Goal: Task Accomplishment & Management: Manage account settings

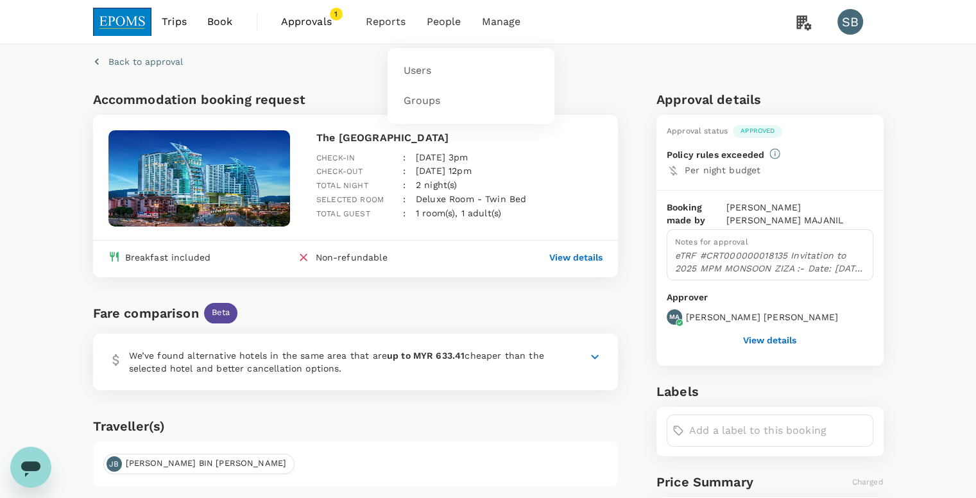
click at [441, 20] on span "People" at bounding box center [444, 21] width 35 height 15
click at [435, 75] on link "Users" at bounding box center [470, 71] width 151 height 30
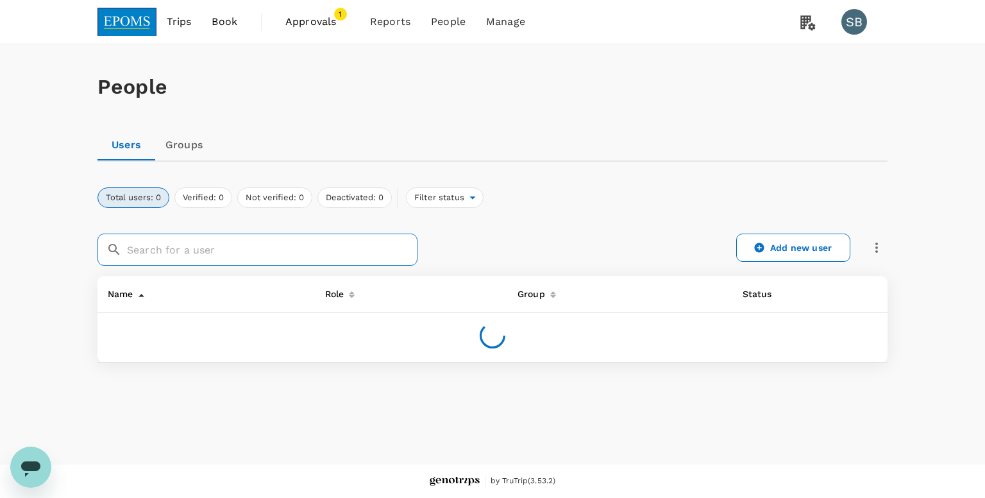
click at [217, 250] on input "text" at bounding box center [272, 249] width 291 height 32
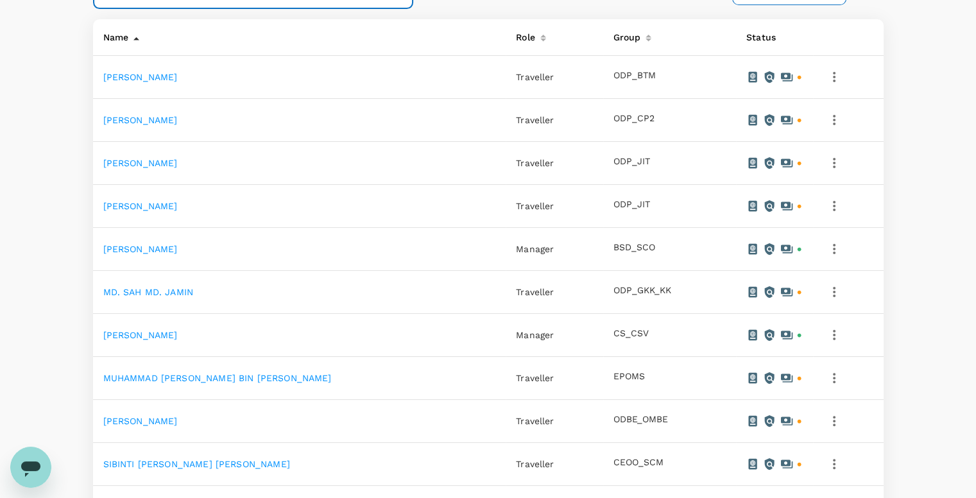
type input "amin"
click at [178, 334] on link "[PERSON_NAME]" at bounding box center [140, 335] width 74 height 10
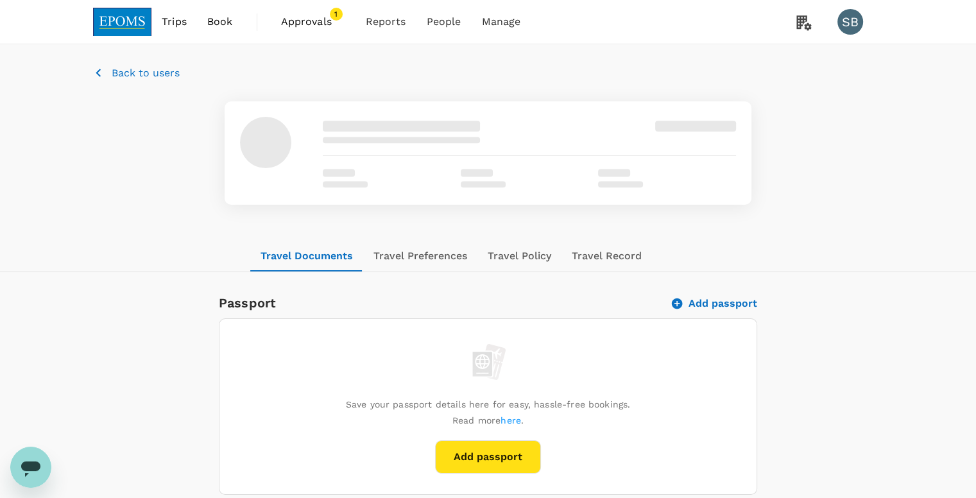
click at [407, 255] on button "Travel Preferences" at bounding box center [420, 256] width 114 height 31
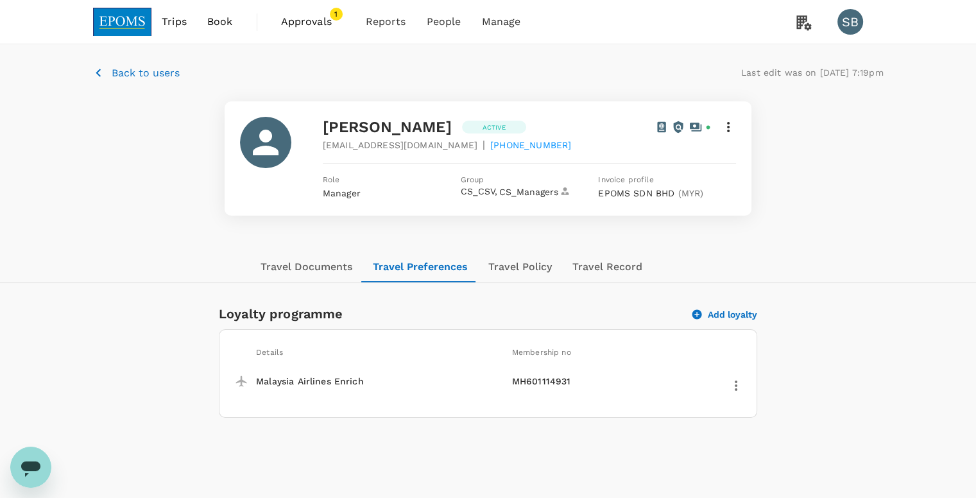
click at [312, 24] on span "Approvals" at bounding box center [313, 21] width 64 height 15
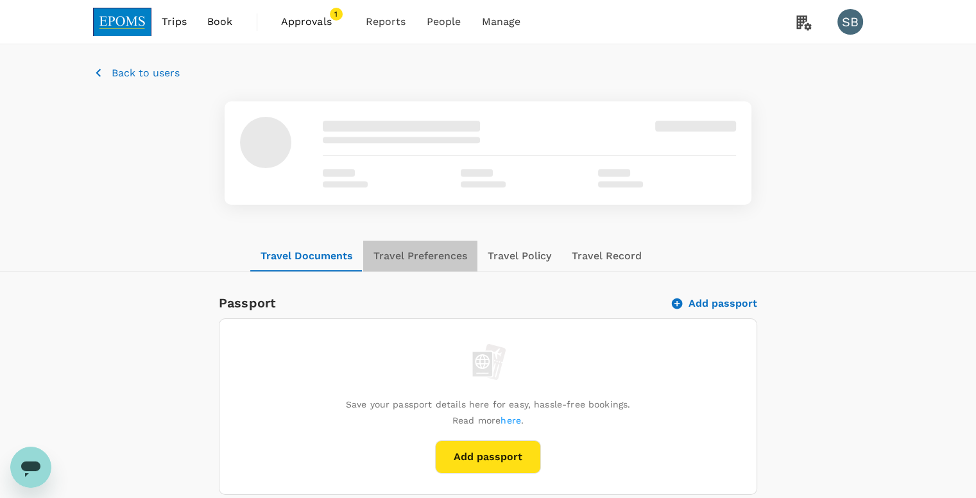
drag, startPoint x: 421, startPoint y: 254, endPoint x: 439, endPoint y: 261, distance: 19.3
click at [421, 253] on button "Travel Preferences" at bounding box center [420, 256] width 114 height 31
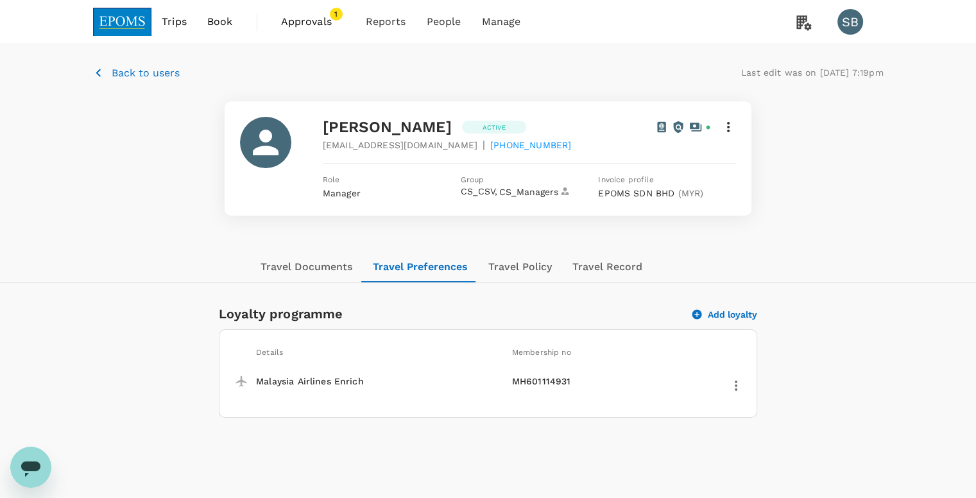
click at [331, 270] on button "Travel Documents" at bounding box center [306, 266] width 112 height 31
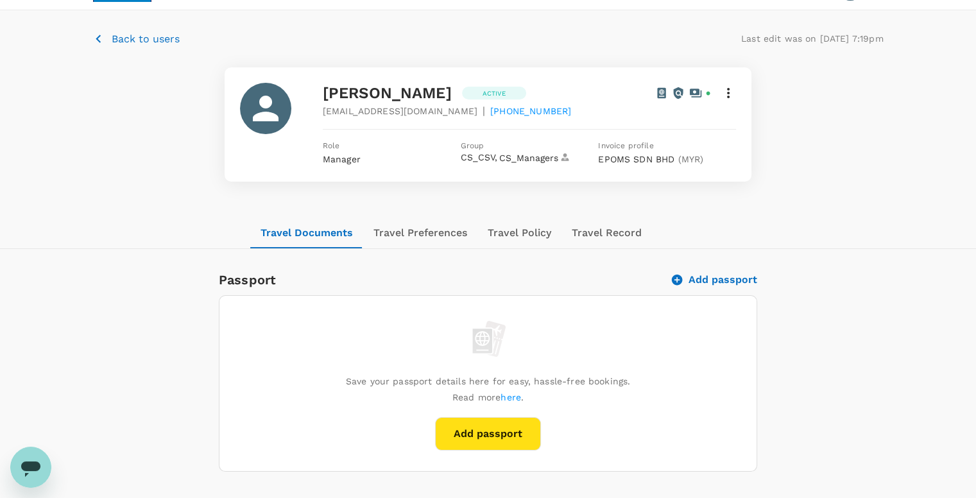
scroll to position [64, 0]
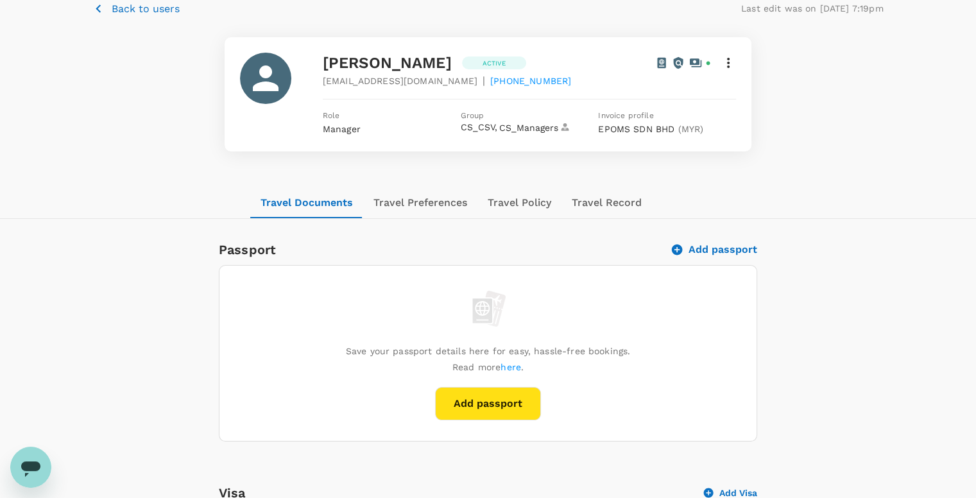
click at [532, 205] on button "Travel Policy" at bounding box center [519, 202] width 84 height 31
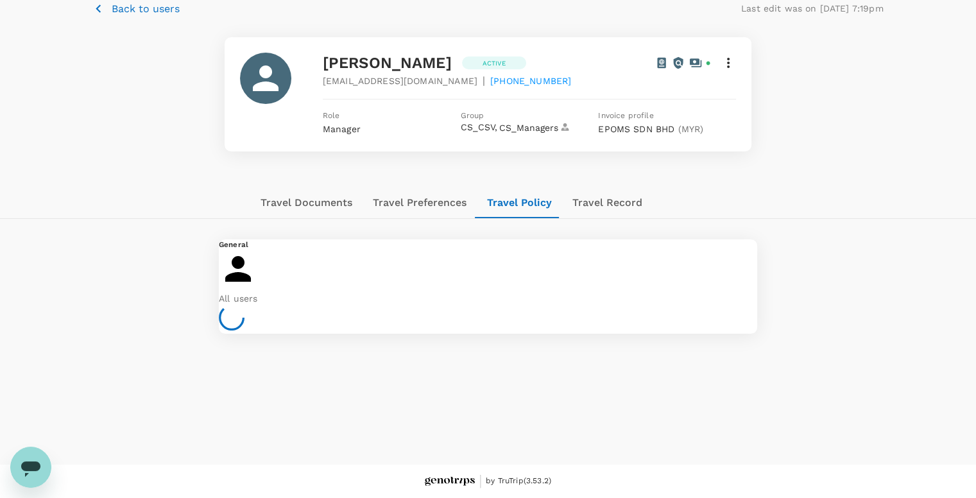
click at [591, 200] on button "Travel Record" at bounding box center [607, 202] width 90 height 31
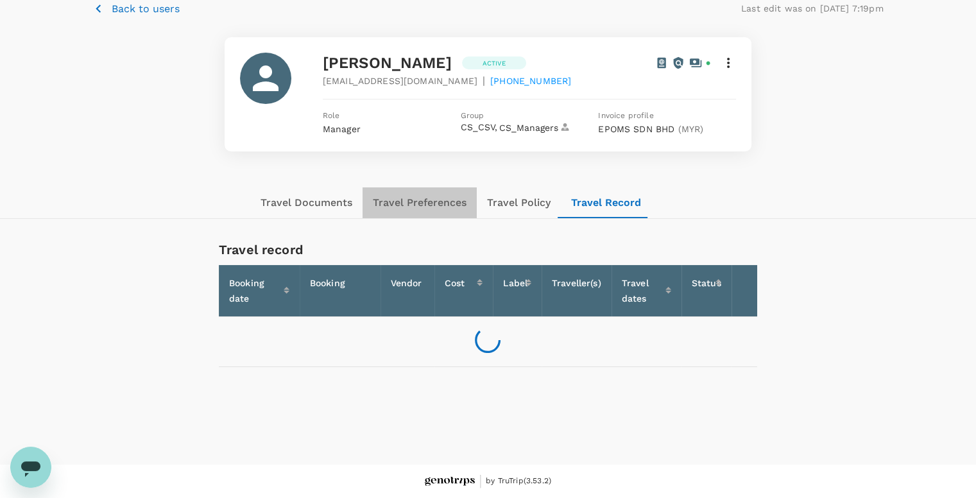
click at [416, 203] on button "Travel Preferences" at bounding box center [419, 202] width 114 height 31
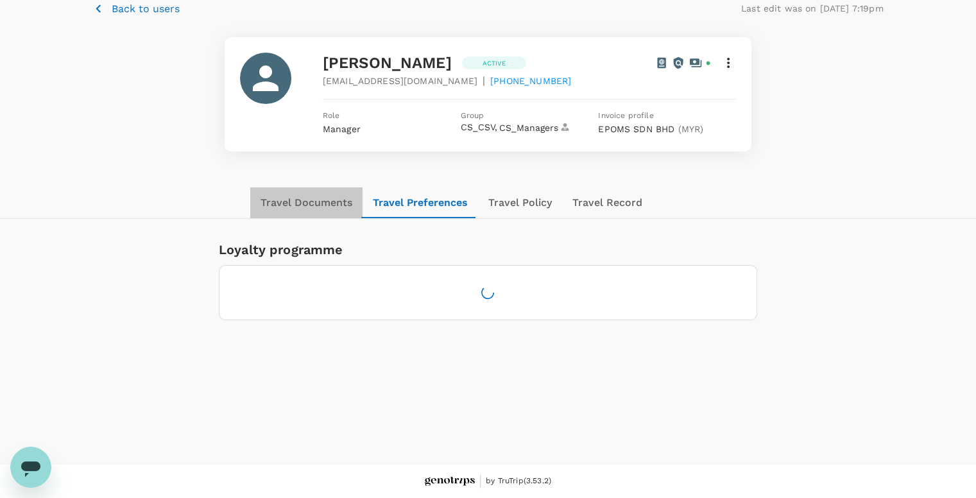
click at [300, 210] on button "Travel Documents" at bounding box center [306, 202] width 112 height 31
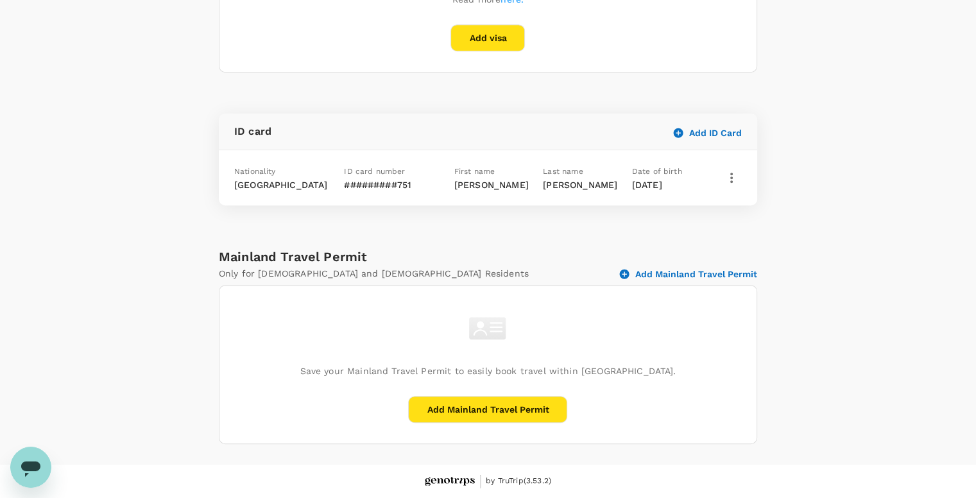
scroll to position [685, 0]
click at [733, 175] on icon "button" at bounding box center [731, 177] width 15 height 15
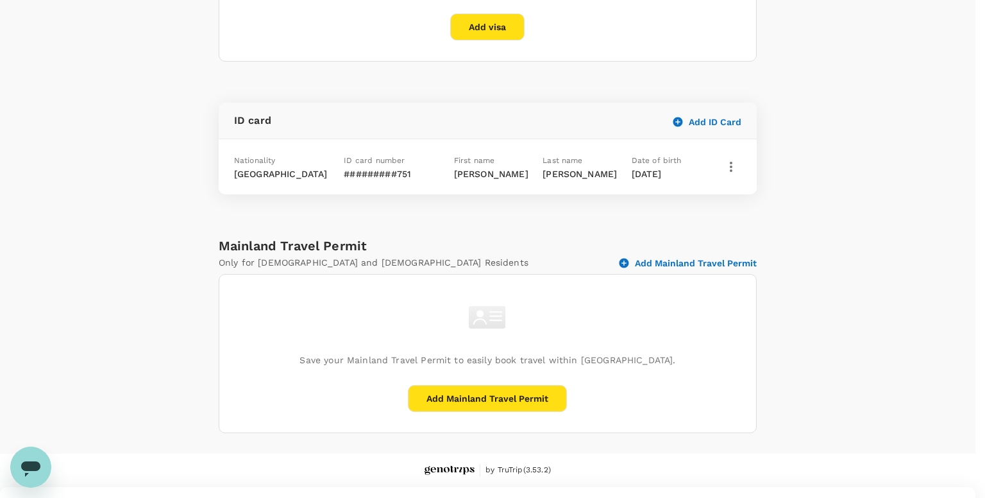
click at [810, 487] on div at bounding box center [488, 487] width 976 height 0
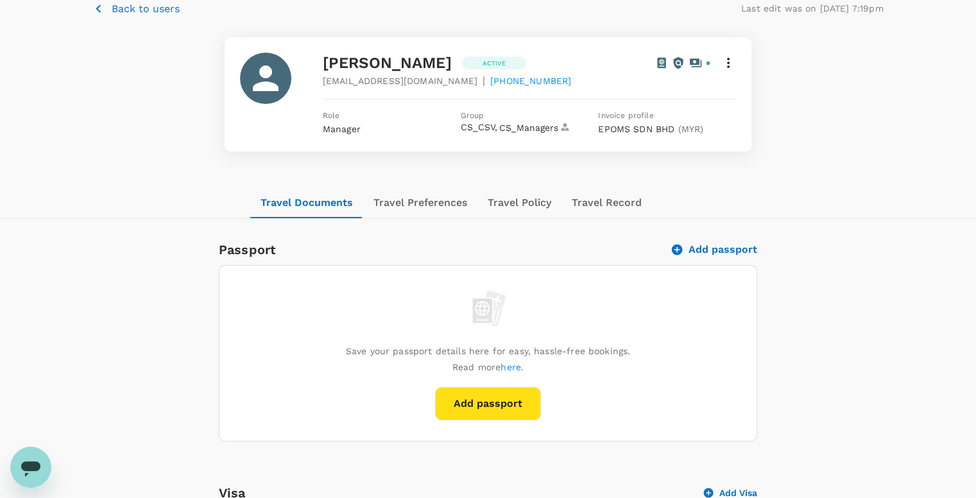
scroll to position [44, 0]
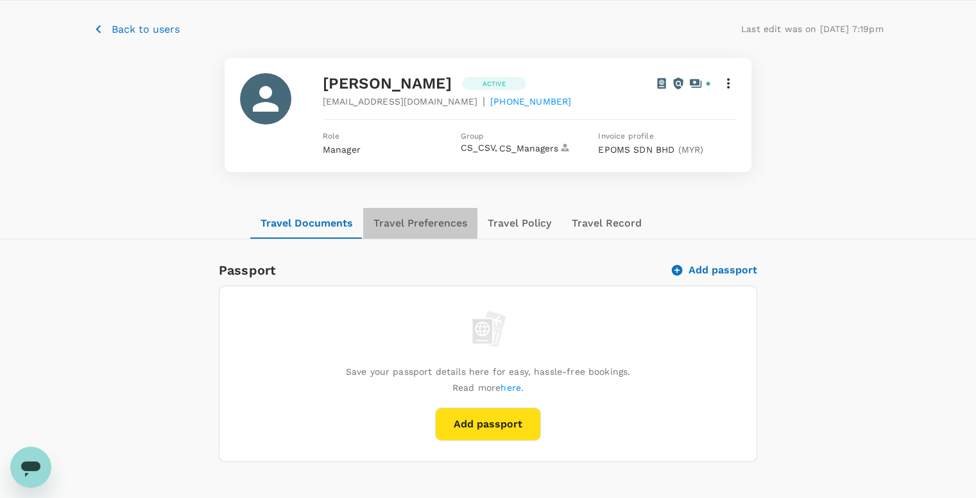
click at [451, 226] on button "Travel Preferences" at bounding box center [420, 223] width 114 height 31
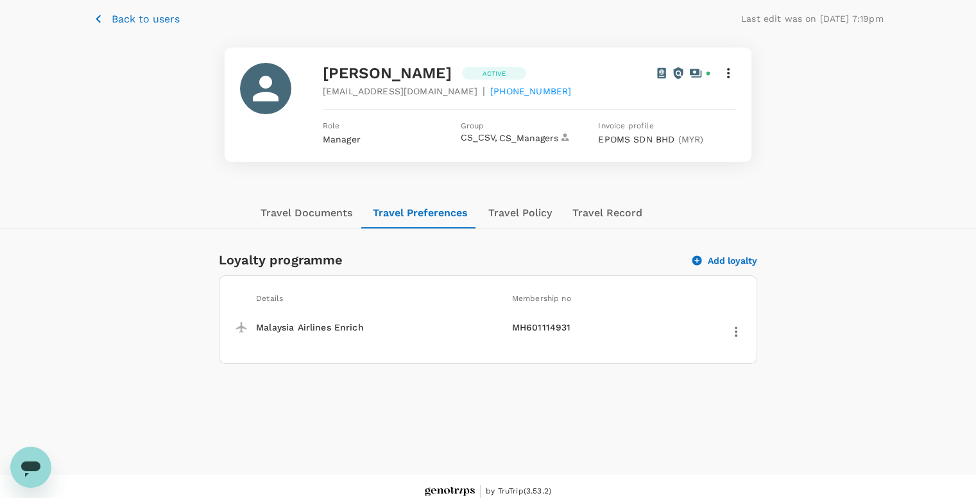
scroll to position [64, 0]
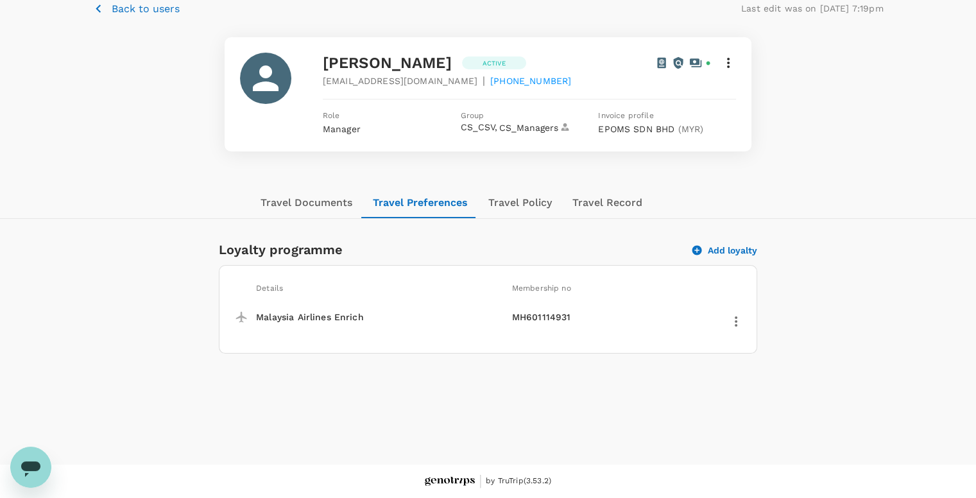
click at [313, 201] on button "Travel Documents" at bounding box center [306, 202] width 112 height 31
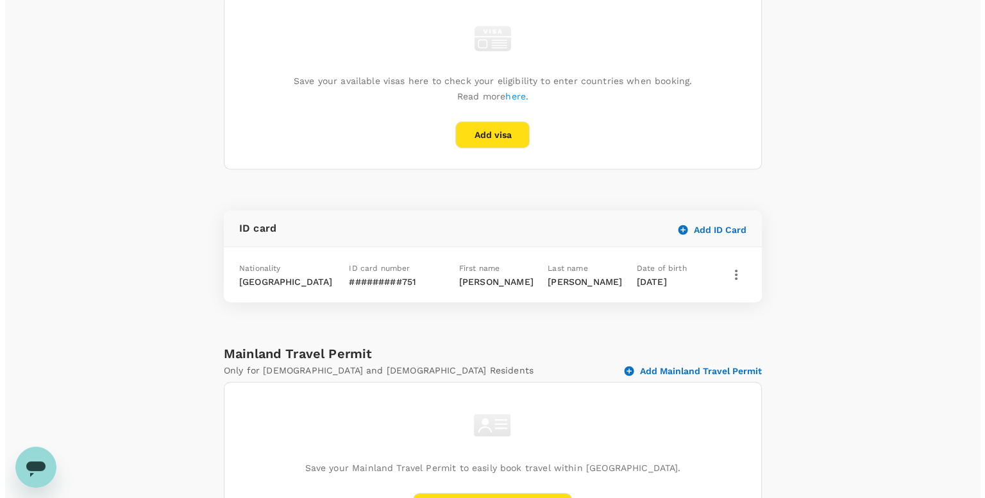
scroll to position [641, 0]
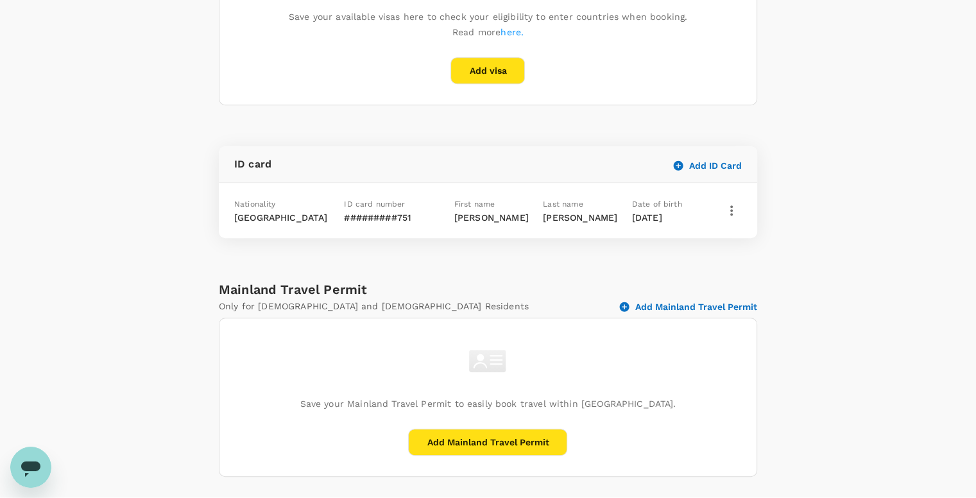
click at [732, 218] on icon "button" at bounding box center [731, 210] width 15 height 15
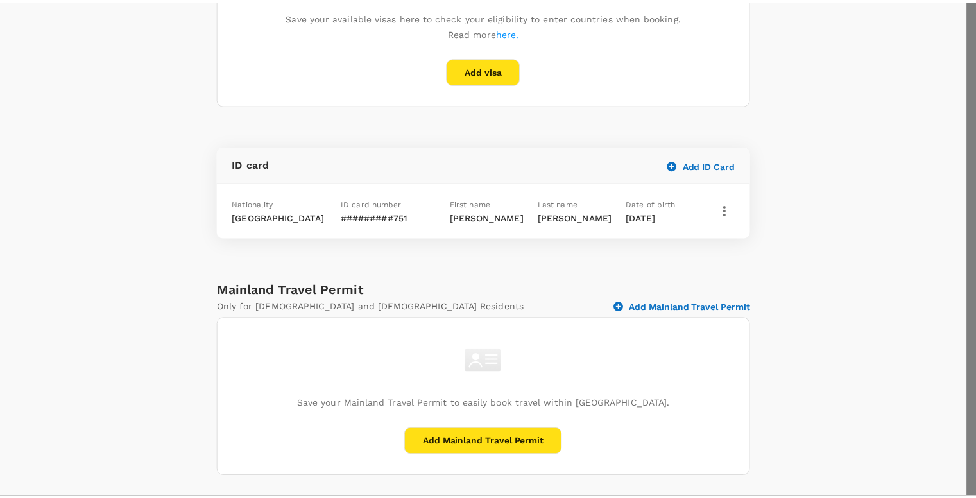
scroll to position [95, 0]
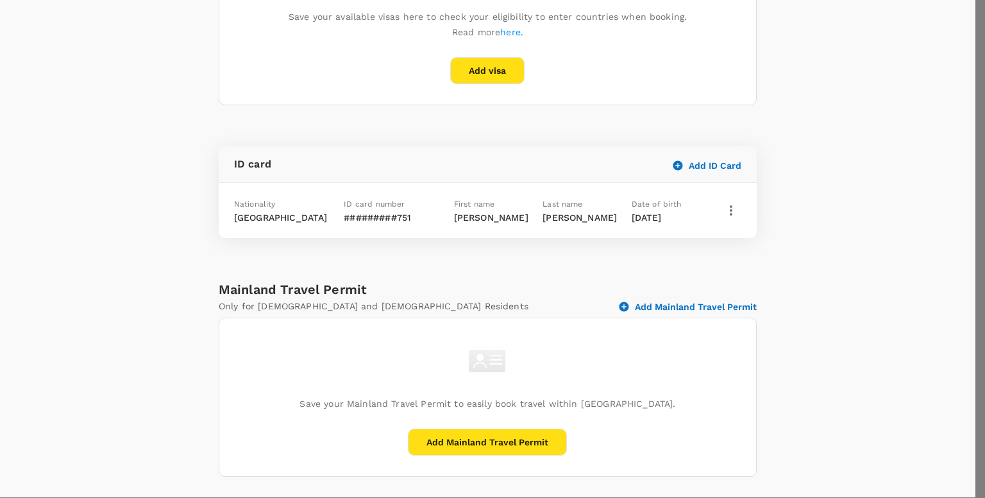
radio input "false"
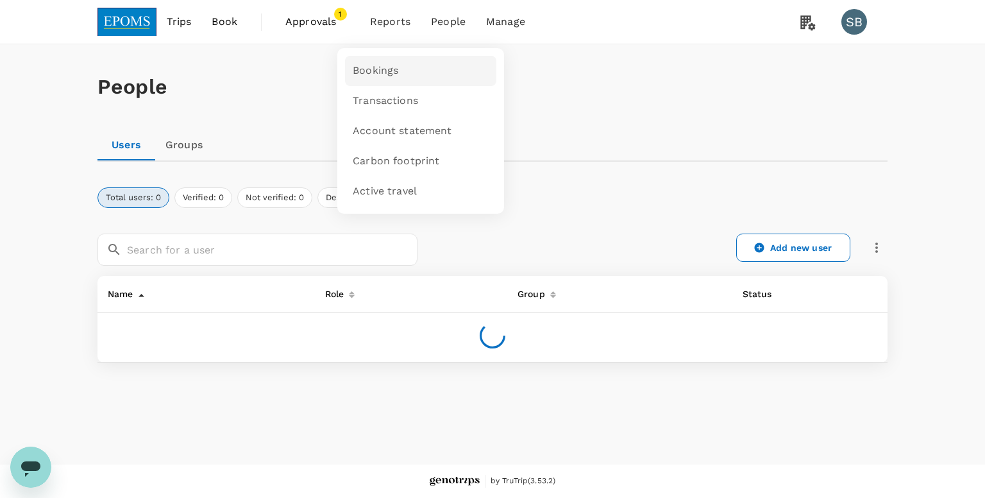
click at [387, 66] on span "Bookings" at bounding box center [376, 71] width 46 height 15
